Goal: Information Seeking & Learning: Learn about a topic

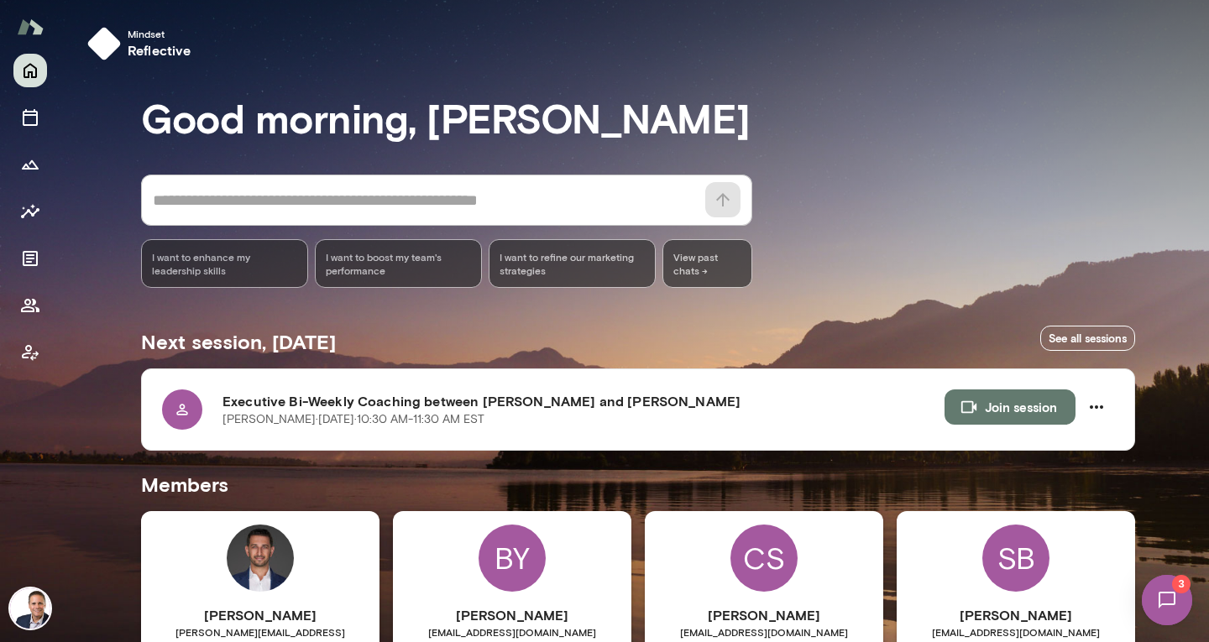
drag, startPoint x: 1199, startPoint y: 89, endPoint x: 1208, endPoint y: 173, distance: 84.4
click at [1208, 173] on div at bounding box center [604, 214] width 1209 height 428
click at [25, 305] on icon "Members" at bounding box center [30, 305] width 20 height 20
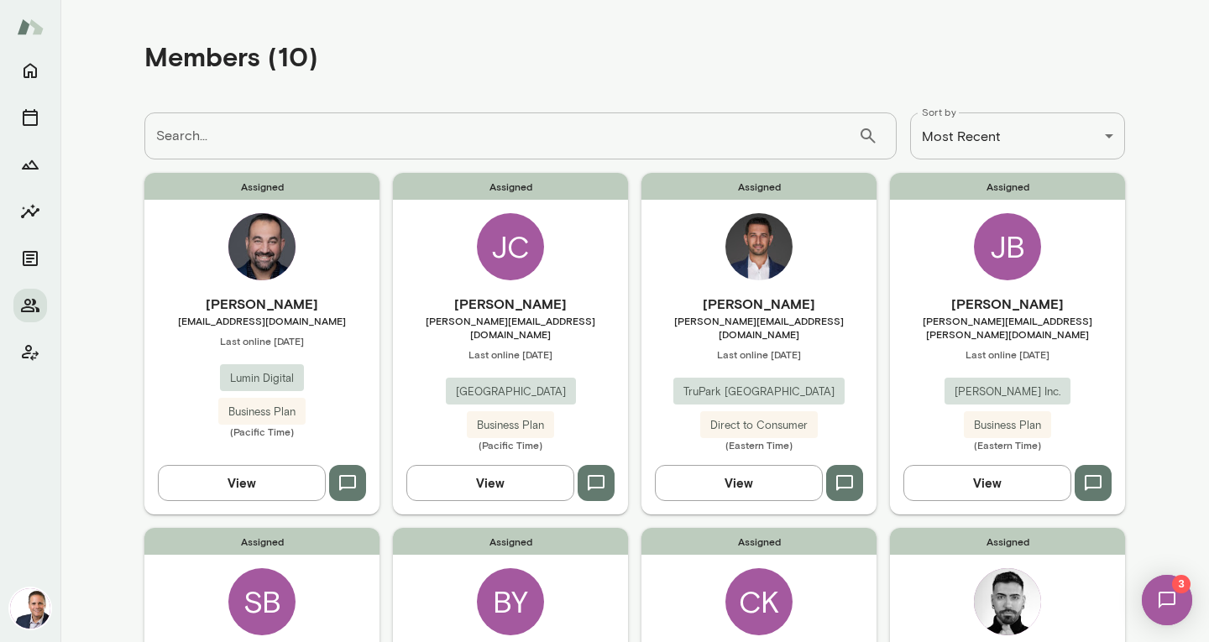
click at [259, 488] on div "Assigned Atif Sabawi asabawi@lumindigital.com Last online September 4 Lumin Dig…" at bounding box center [261, 343] width 235 height 341
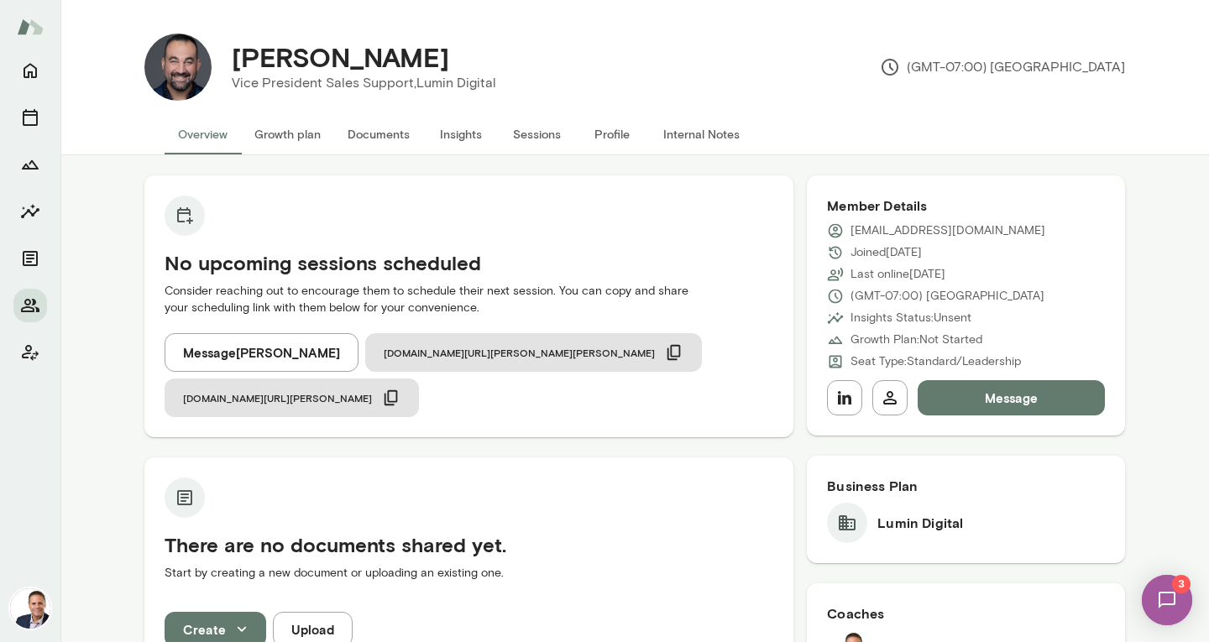
click at [616, 130] on button "Profile" at bounding box center [612, 134] width 76 height 40
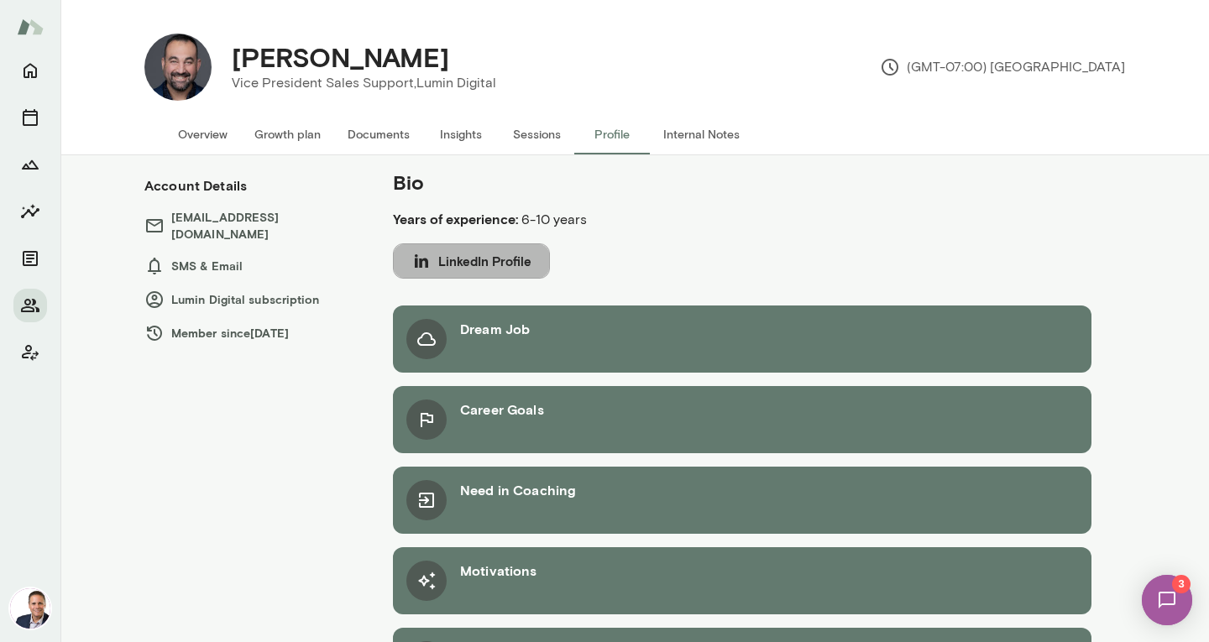
click at [476, 259] on button "LinkedIn Profile" at bounding box center [471, 260] width 157 height 35
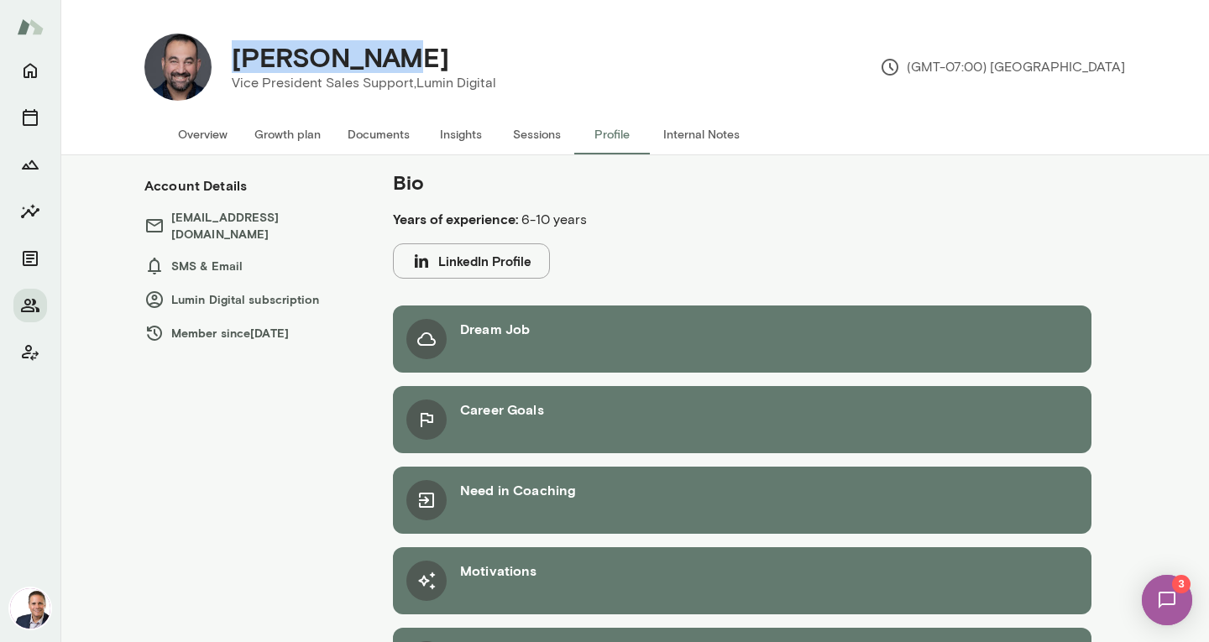
drag, startPoint x: 229, startPoint y: 53, endPoint x: 365, endPoint y: 65, distance: 136.6
click at [365, 65] on h4 "Atif Sabawi" at bounding box center [340, 57] width 217 height 32
copy h4 "Atif Sabawi"
click at [29, 298] on icon "Members" at bounding box center [30, 305] width 20 height 20
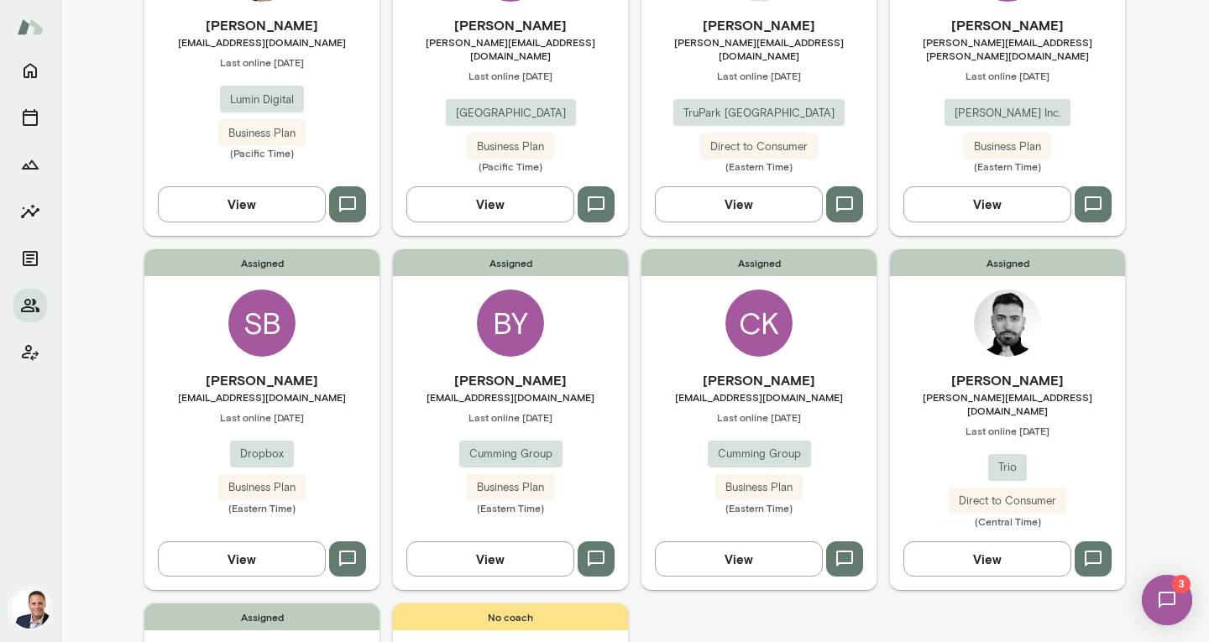
scroll to position [276, 0]
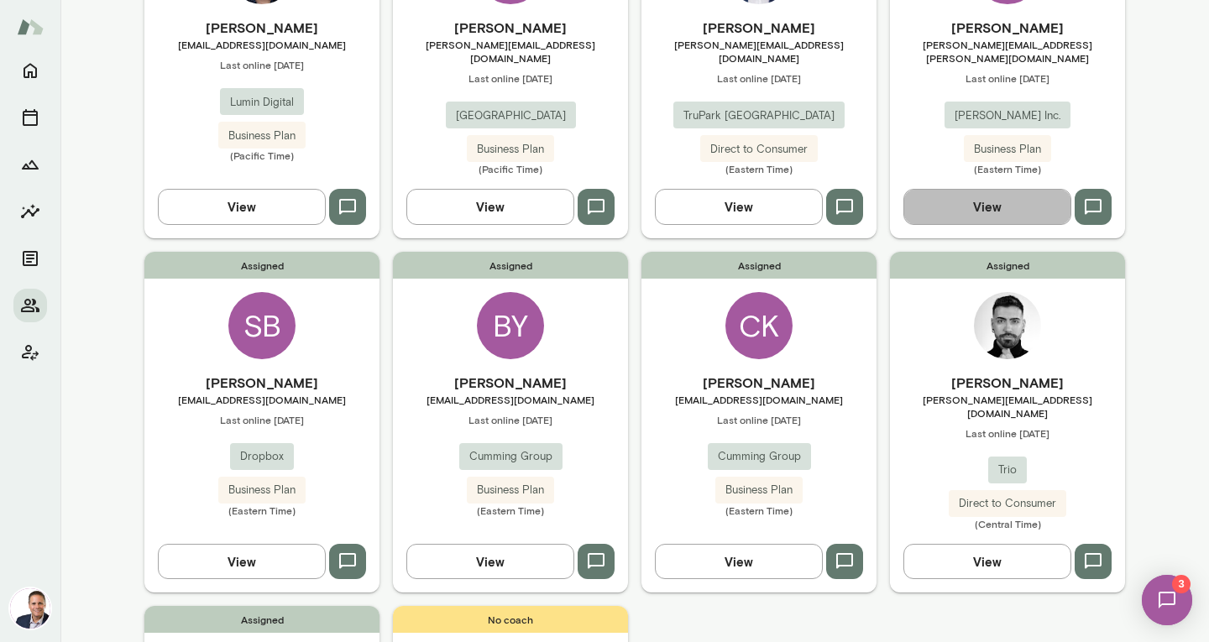
click at [995, 198] on button "View" at bounding box center [987, 206] width 168 height 35
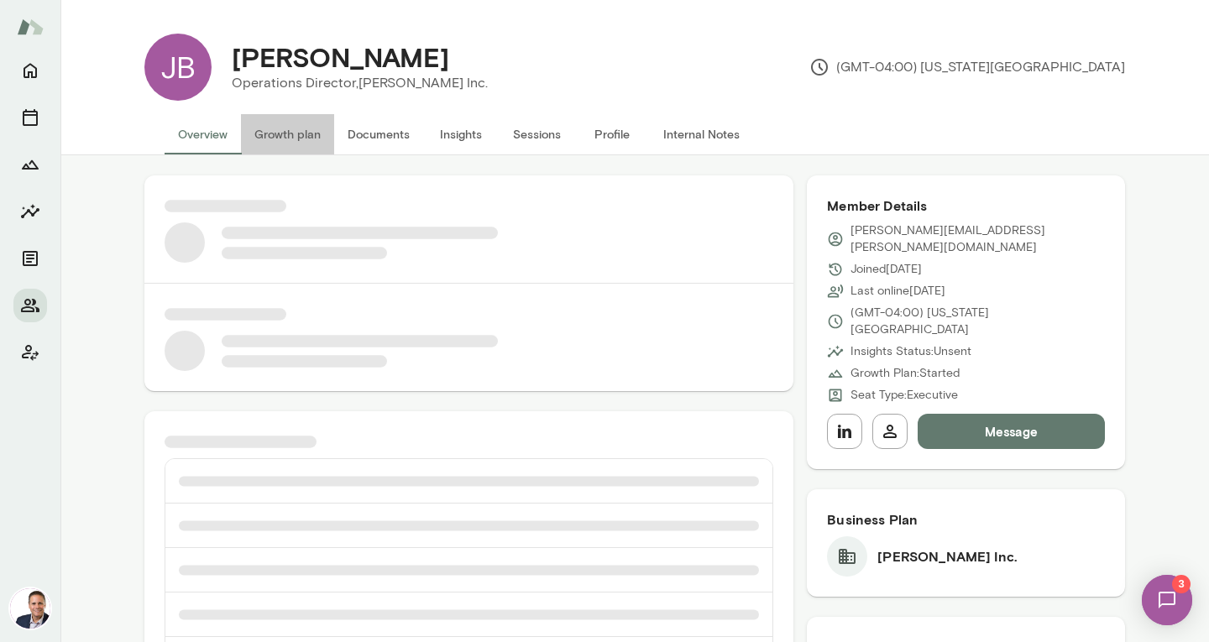
click at [275, 137] on button "Growth plan" at bounding box center [287, 134] width 93 height 40
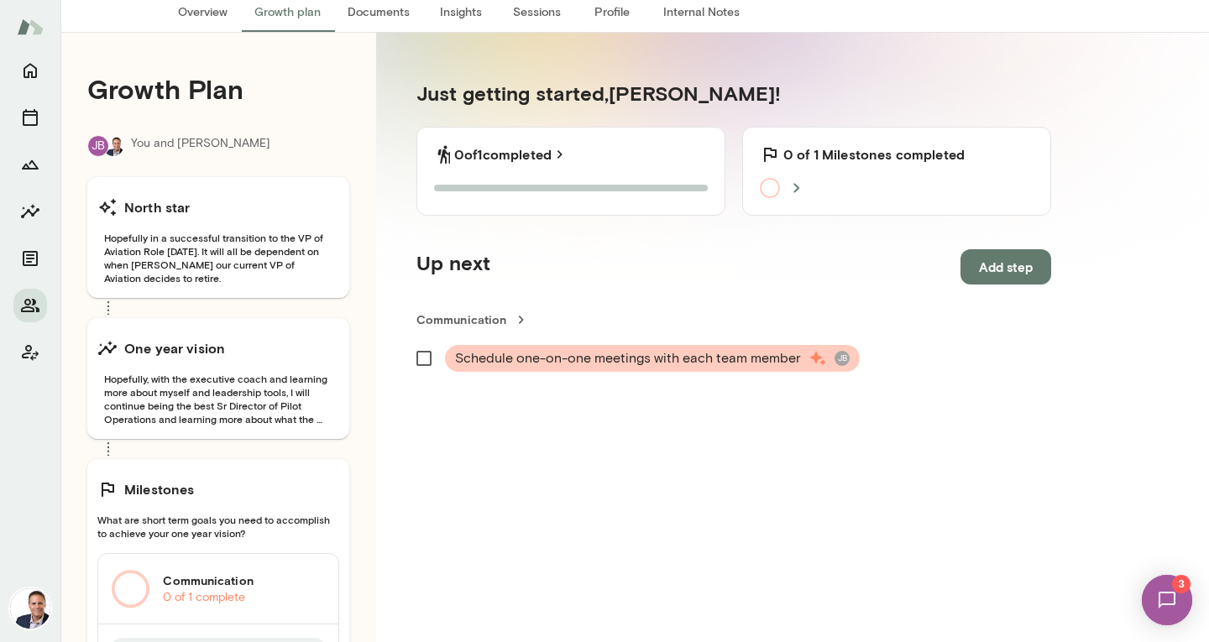
scroll to position [121, 0]
